Goal: Transaction & Acquisition: Purchase product/service

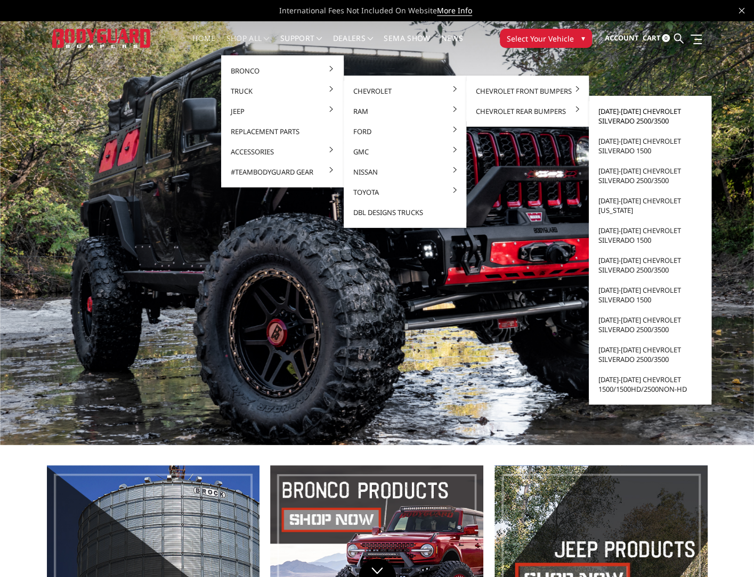
click at [670, 119] on link "[DATE]-[DATE] Chevrolet Silverado 2500/3500" at bounding box center [650, 116] width 114 height 30
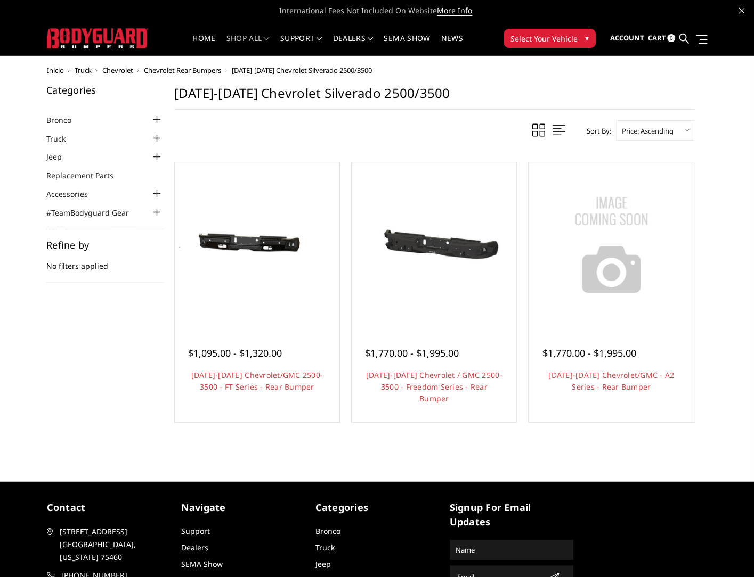
click at [260, 248] on link "Quick view" at bounding box center [256, 260] width 71 height 25
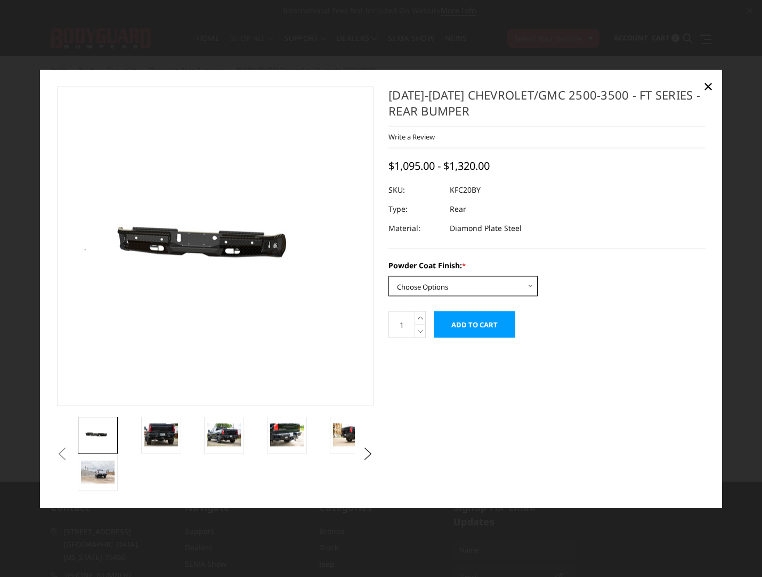
click at [525, 284] on select "Choose Options Bare Metal Gloss Black Powder Coat Textured Black Powder Coat" at bounding box center [462, 286] width 149 height 20
click at [388, 276] on select "Choose Options Bare Metal Gloss Black Powder Coat Textured Black Powder Coat" at bounding box center [462, 286] width 149 height 20
click at [531, 289] on select "Choose Options Bare Metal Gloss Black Powder Coat Textured Black Powder Coat" at bounding box center [462, 286] width 149 height 20
click at [388, 276] on select "Choose Options Bare Metal Gloss Black Powder Coat Textured Black Powder Coat" at bounding box center [462, 286] width 149 height 20
click at [528, 291] on select "Choose Options Bare Metal Gloss Black Powder Coat Textured Black Powder Coat" at bounding box center [462, 286] width 149 height 20
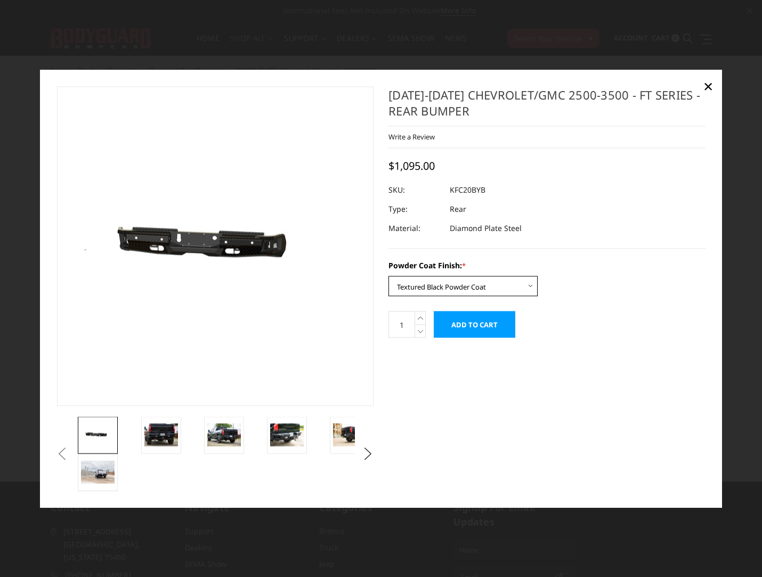
click at [388, 276] on select "Choose Options Bare Metal Gloss Black Powder Coat Textured Black Powder Coat" at bounding box center [462, 286] width 149 height 20
click at [534, 290] on select "Choose Options Bare Metal Gloss Black Powder Coat Textured Black Powder Coat" at bounding box center [462, 286] width 149 height 20
select select "3418"
click at [388, 276] on select "Choose Options Bare Metal Gloss Black Powder Coat Textured Black Powder Coat" at bounding box center [462, 286] width 149 height 20
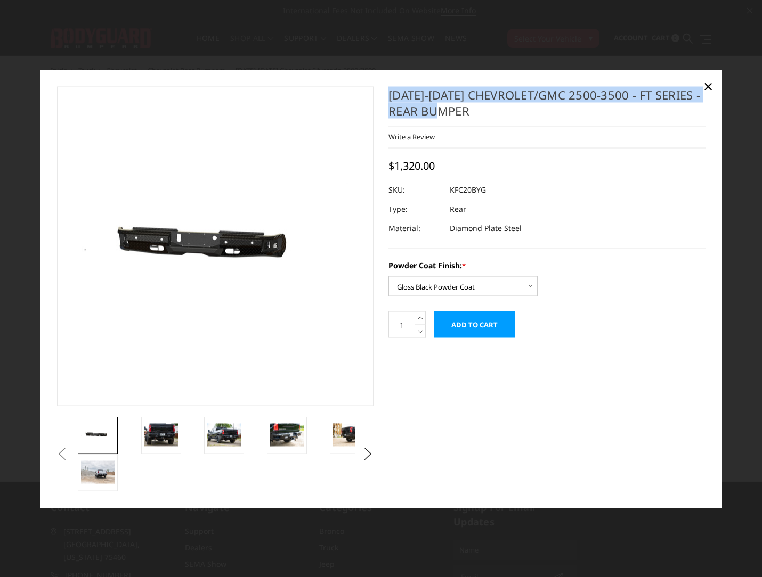
drag, startPoint x: 481, startPoint y: 112, endPoint x: 387, endPoint y: 99, distance: 94.6
click at [387, 99] on section "2020-2025 Chevrolet/GMC 2500-3500 - FT Series - Rear Bumper Write a Review Writ…" at bounding box center [547, 217] width 332 height 263
drag, startPoint x: 387, startPoint y: 99, endPoint x: 409, endPoint y: 102, distance: 22.0
copy h1 "2020-2025 Chevrolet/GMC 2500-3500 - FT Series - Rear Bumper"
